Goal: Communication & Community: Participate in discussion

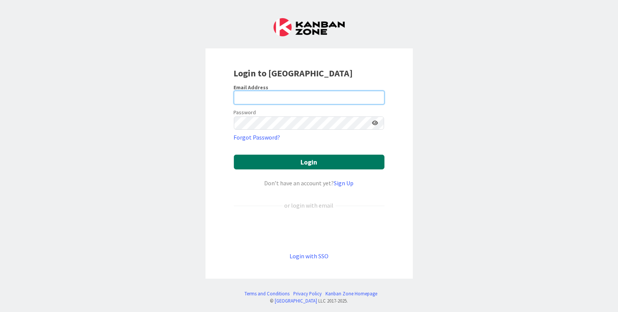
type input "[EMAIL_ADDRESS][DOMAIN_NAME]"
click at [284, 161] on button "Login" at bounding box center [309, 162] width 151 height 15
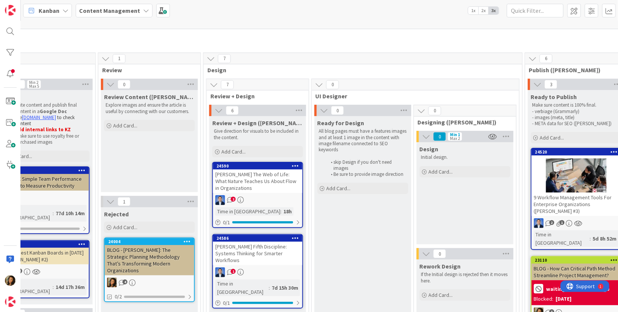
scroll to position [24, 643]
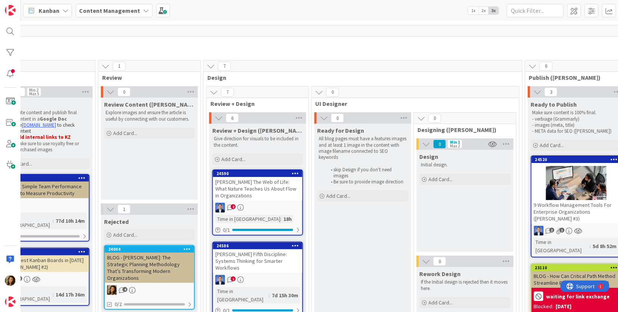
click at [272, 215] on div "Time in [GEOGRAPHIC_DATA] : 18h" at bounding box center [257, 219] width 85 height 8
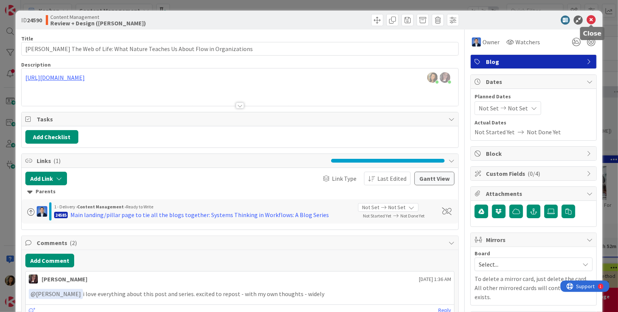
click at [593, 19] on icon at bounding box center [590, 20] width 9 height 9
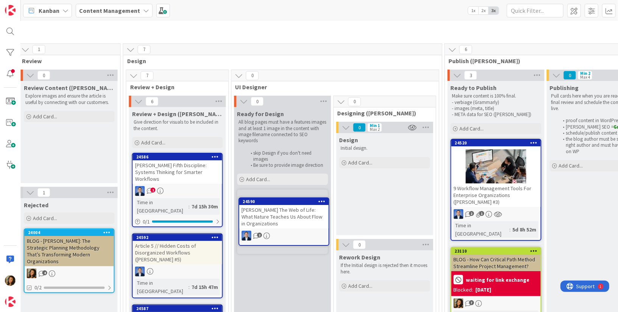
scroll to position [47, 723]
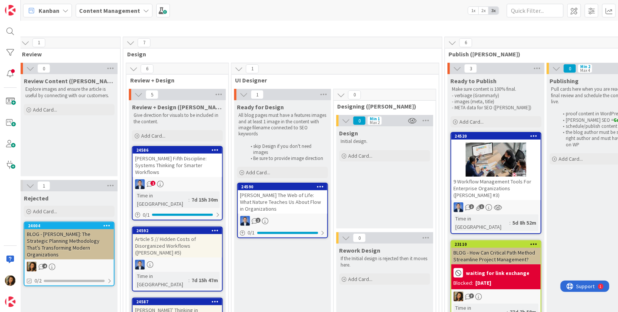
click at [288, 216] on div "2" at bounding box center [282, 221] width 89 height 10
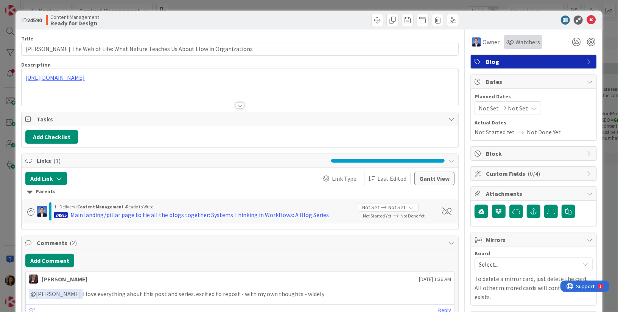
click at [525, 40] on span "Watchers" at bounding box center [527, 41] width 25 height 9
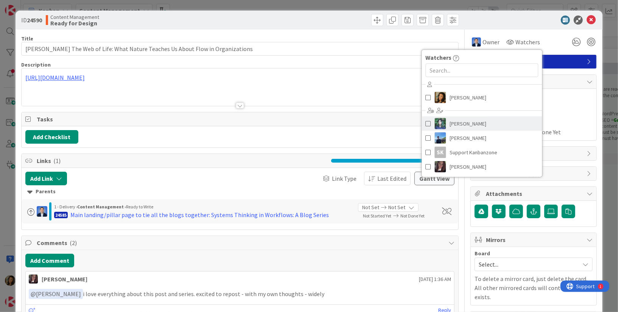
click at [466, 125] on link "[PERSON_NAME]" at bounding box center [482, 123] width 120 height 14
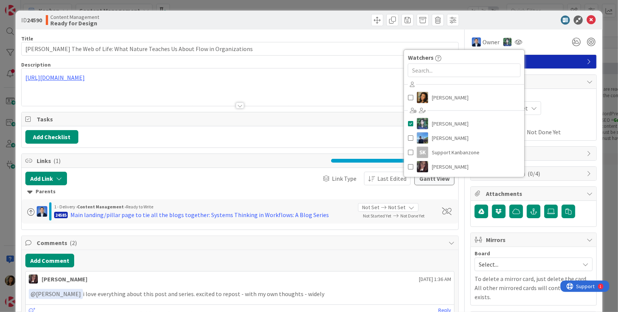
click at [247, 255] on div "Add Comment" at bounding box center [239, 261] width 429 height 14
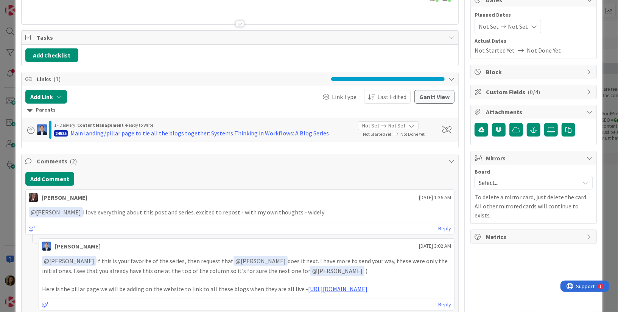
scroll to position [125, 0]
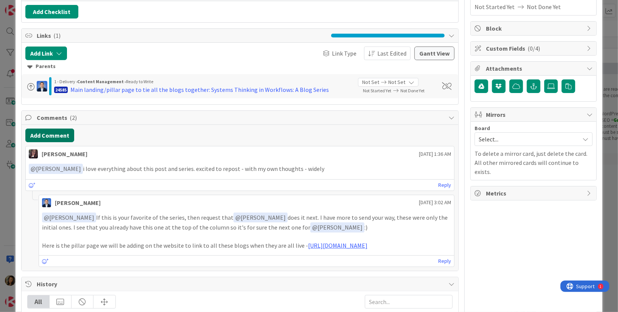
click at [63, 133] on button "Add Comment" at bounding box center [49, 136] width 49 height 14
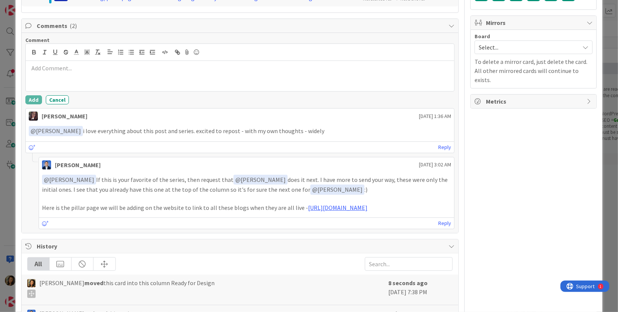
scroll to position [290, 0]
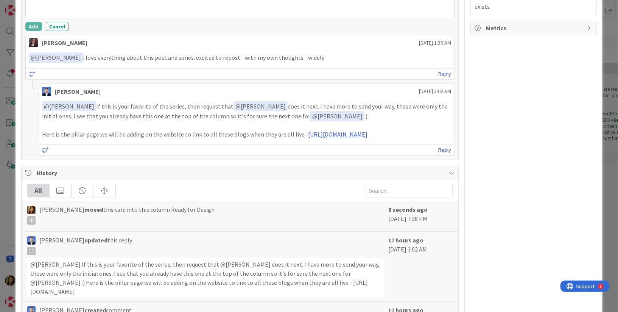
click at [445, 155] on link "Reply" at bounding box center [444, 149] width 13 height 9
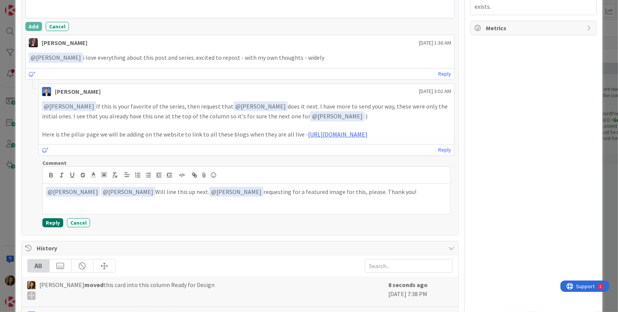
click at [55, 227] on button "Reply" at bounding box center [52, 222] width 21 height 9
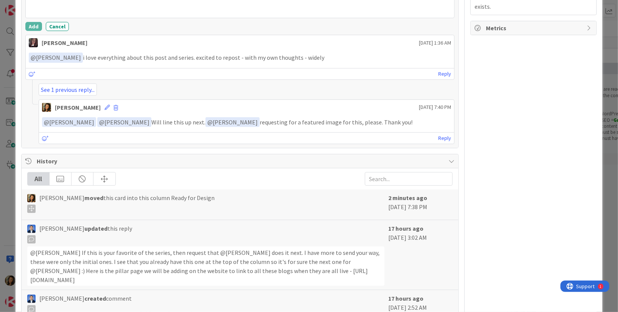
scroll to position [0, 0]
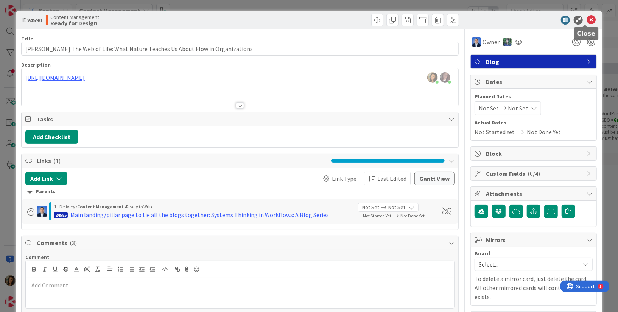
click at [588, 20] on icon at bounding box center [590, 20] width 9 height 9
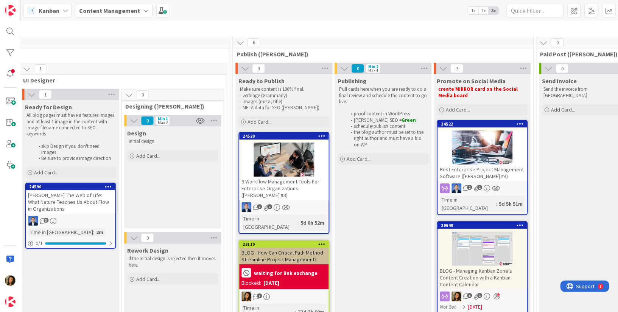
scroll to position [47, 872]
